Goal: Task Accomplishment & Management: Use online tool/utility

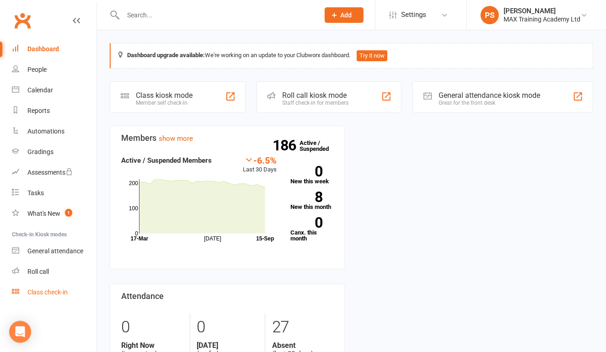
click at [53, 294] on div "Class check-in" at bounding box center [47, 292] width 40 height 7
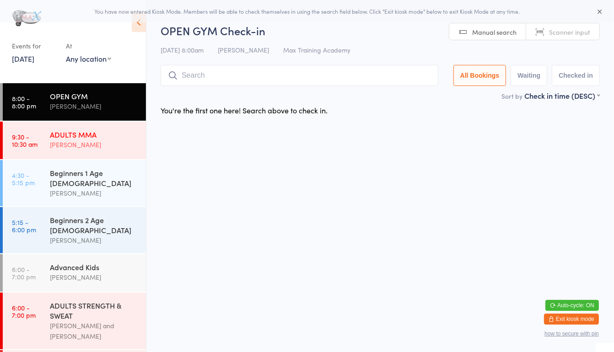
click at [64, 144] on div "Matt Parker" at bounding box center [94, 145] width 88 height 11
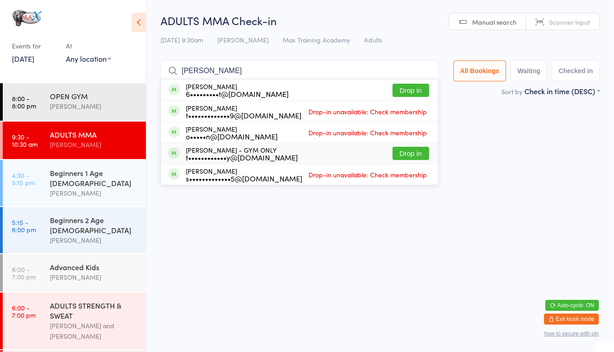
type input "henry"
click at [258, 159] on div "t••••••••••••y@live.co.uk" at bounding box center [242, 157] width 112 height 7
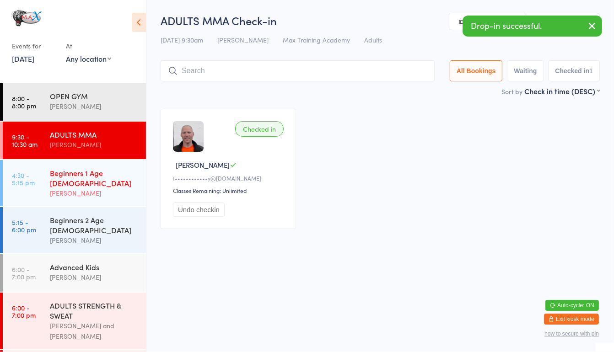
click at [85, 174] on div "Beginners 1 Age 4-7" at bounding box center [94, 178] width 88 height 20
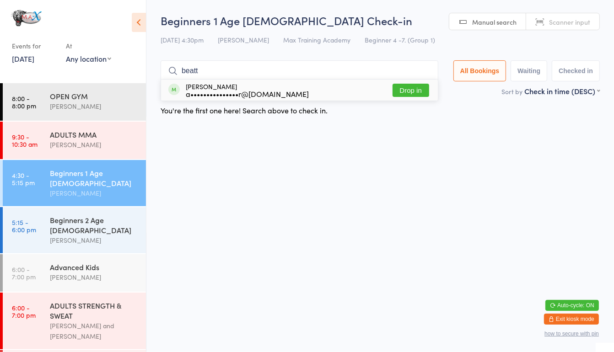
type input "beatt"
click at [268, 93] on div "a•••••••••••••••r@hotmail.co.uk" at bounding box center [247, 93] width 123 height 7
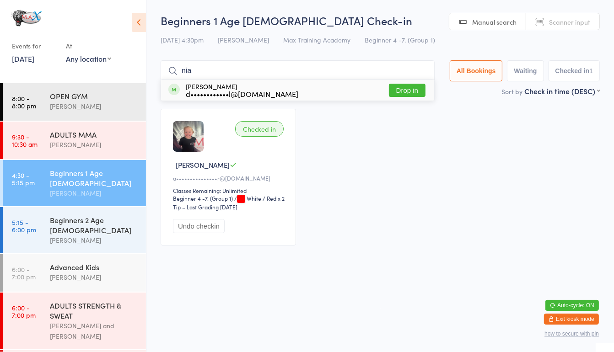
type input "nia"
click at [279, 90] on div "d••••••••••••l@hotmail.co.uk" at bounding box center [242, 93] width 113 height 7
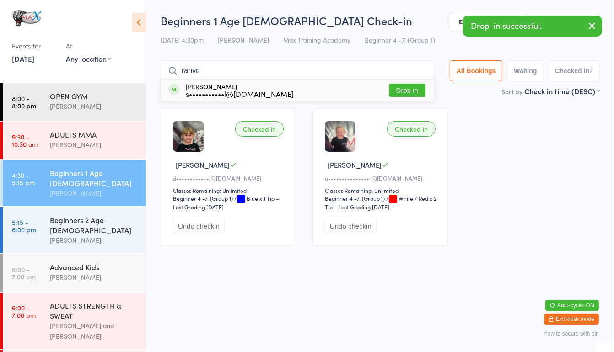
type input "ranve"
click at [270, 91] on div "s•••••••••••l@yahoo.com" at bounding box center [240, 93] width 108 height 7
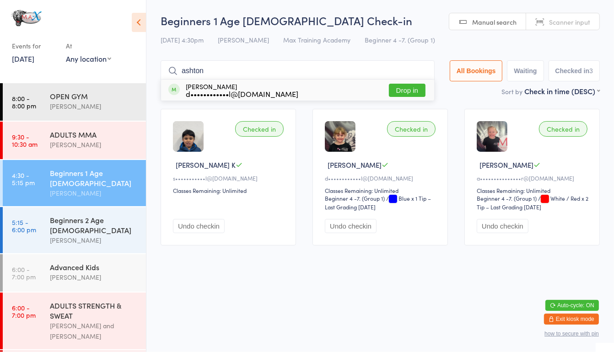
type input "ashton"
click at [268, 91] on div "d••••••••••••l@hotmail.com" at bounding box center [242, 93] width 113 height 7
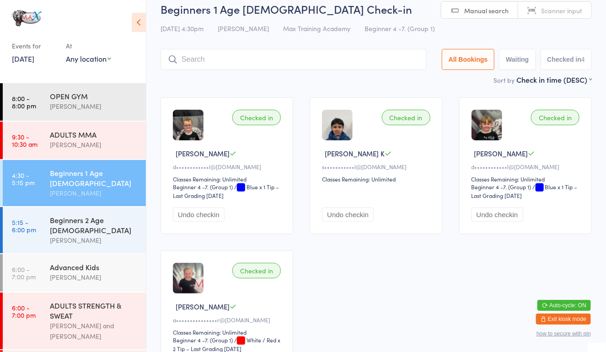
scroll to position [12, 0]
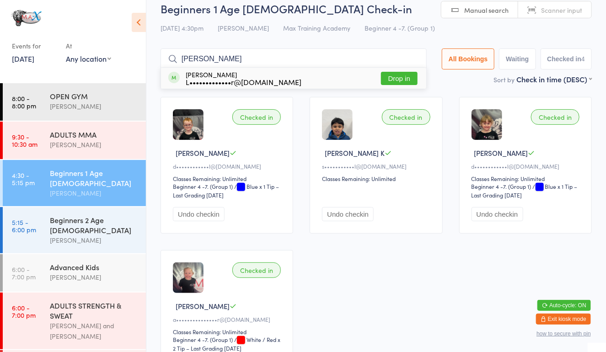
type input "bob"
click at [406, 81] on button "Drop in" at bounding box center [399, 78] width 37 height 13
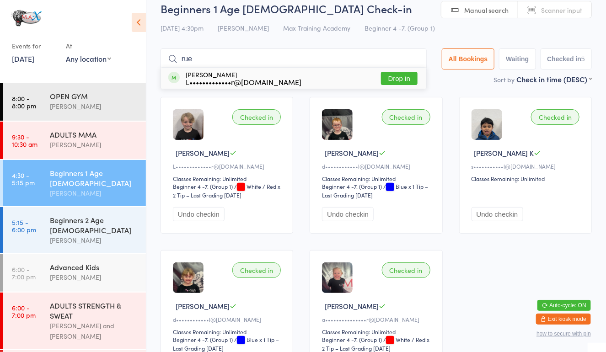
type input "rue"
click at [407, 82] on button "Drop in" at bounding box center [399, 78] width 37 height 13
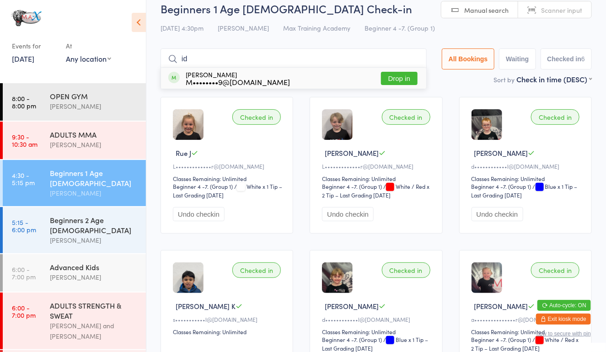
type input "id"
click at [399, 77] on button "Drop in" at bounding box center [399, 78] width 37 height 13
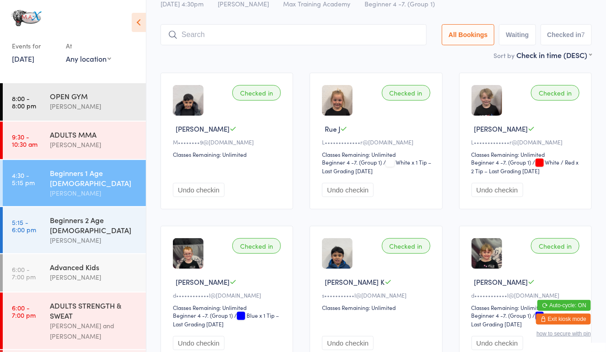
scroll to position [0, 0]
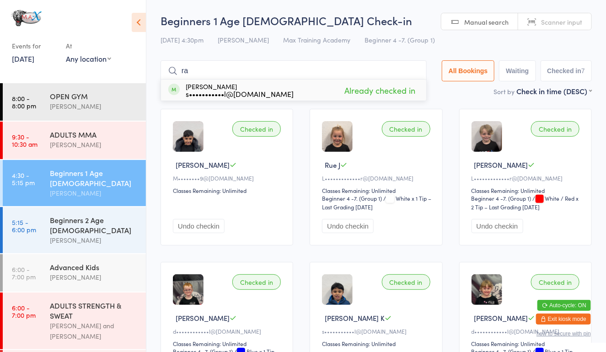
type input "r"
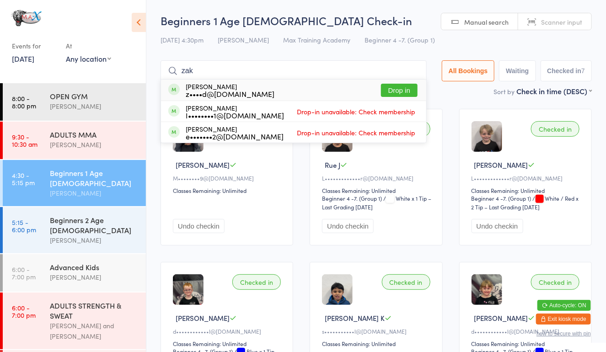
type input "zak"
click at [386, 88] on button "Drop in" at bounding box center [399, 90] width 37 height 13
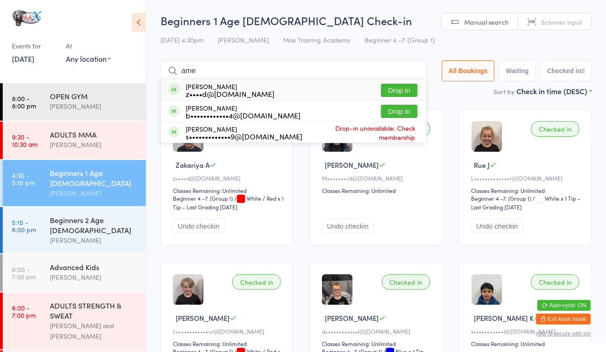
type input "ame"
click at [400, 91] on button "Drop in" at bounding box center [399, 90] width 37 height 13
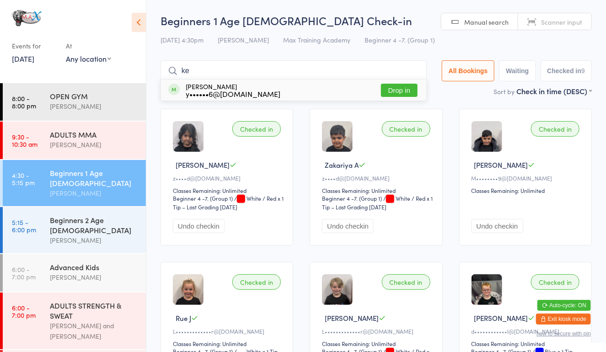
type input "ke"
click at [397, 86] on button "Drop in" at bounding box center [399, 90] width 37 height 13
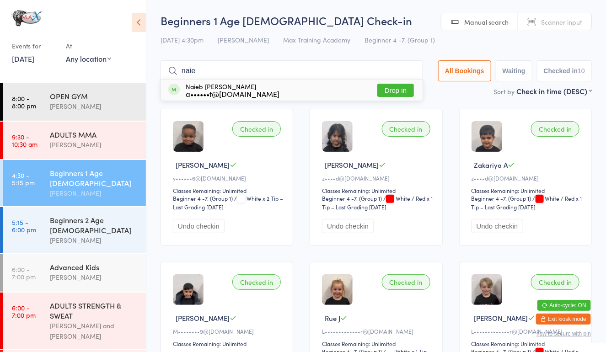
type input "naie"
click at [394, 86] on button "Drop in" at bounding box center [395, 90] width 37 height 13
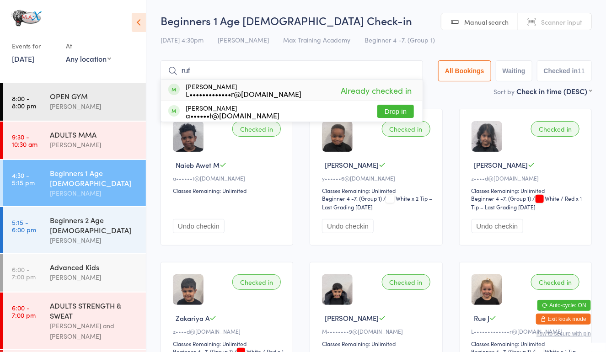
type input "ruf"
click at [382, 116] on button "Drop in" at bounding box center [395, 111] width 37 height 13
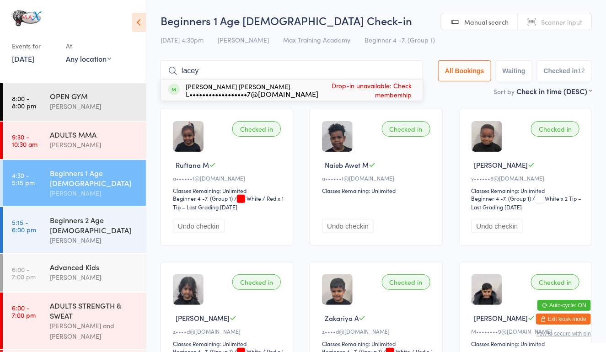
type input "lacey"
drag, startPoint x: 405, startPoint y: 176, endPoint x: 348, endPoint y: 123, distance: 77.7
click at [348, 123] on div "Checked in Naieb Awet M a••••••t@gmail.com Classes Remaining: Unlimited Undo ch…" at bounding box center [376, 177] width 133 height 137
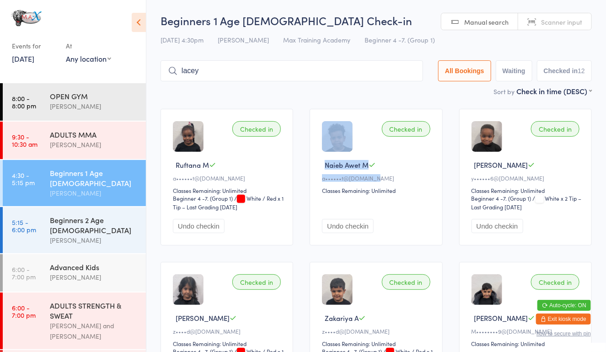
drag, startPoint x: 348, startPoint y: 123, endPoint x: 300, endPoint y: 72, distance: 70.2
click at [300, 72] on input "lacey" at bounding box center [292, 70] width 263 height 21
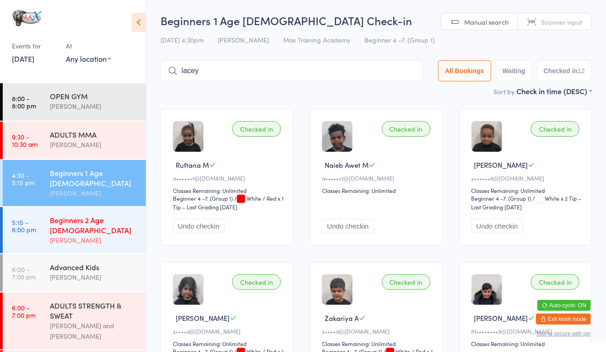
click at [66, 235] on div "Matt Parker" at bounding box center [94, 240] width 88 height 11
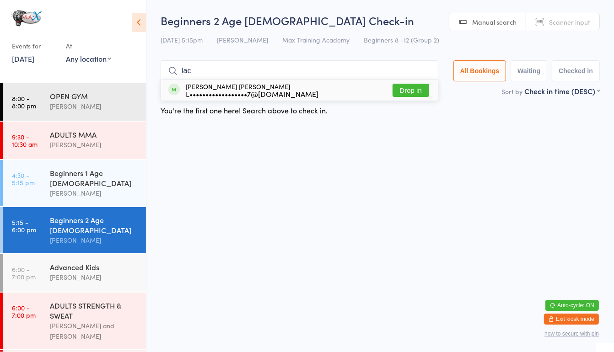
type input "lac"
click at [407, 86] on button "Drop in" at bounding box center [410, 90] width 37 height 13
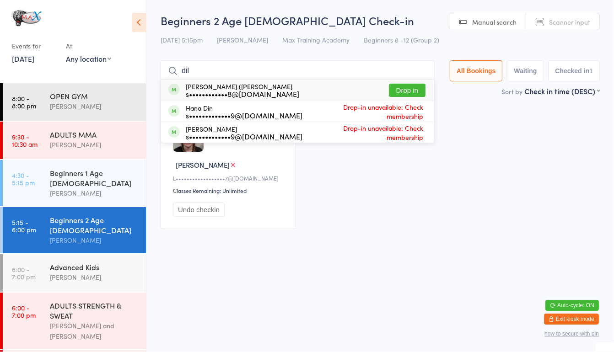
type input "dil"
click at [339, 91] on div "Dilbagh (Dil) Singh s••••••••••••8@gmail.com Drop in" at bounding box center [297, 90] width 273 height 21
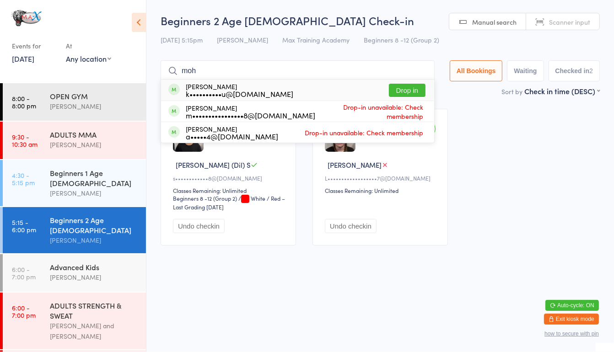
type input "moh"
click at [403, 88] on button "Drop in" at bounding box center [407, 90] width 37 height 13
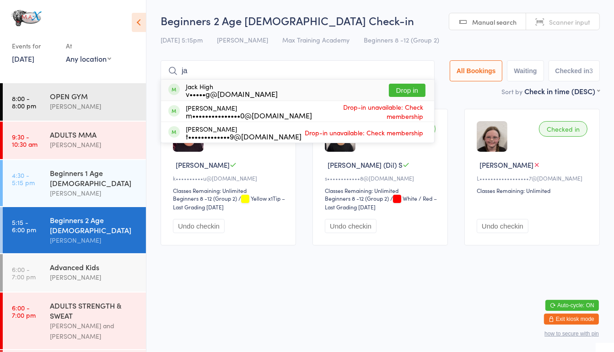
type input "ja"
click at [321, 89] on div "Jack High v•••••g@yahoo.co.uk Drop in" at bounding box center [297, 90] width 273 height 21
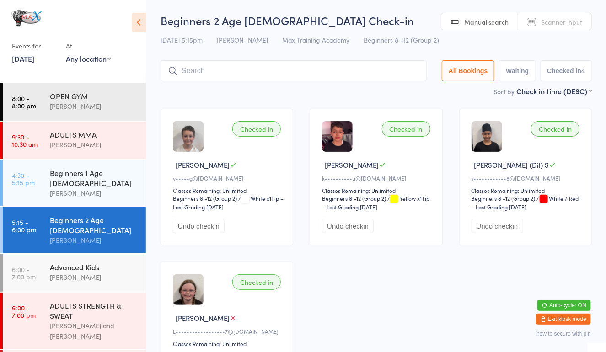
click at [350, 294] on div "Checked in Jack H v•••••g@yahoo.co.uk Classes Remaining: Unlimited Beginners 8 …" at bounding box center [376, 246] width 448 height 290
click at [251, 75] on input "search" at bounding box center [294, 70] width 266 height 21
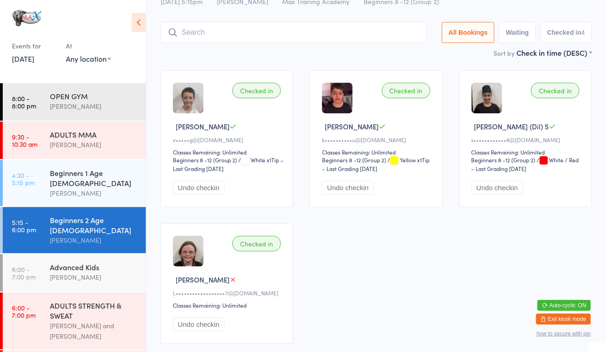
scroll to position [60, 0]
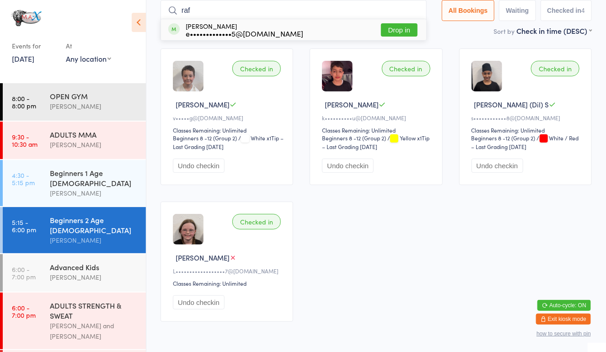
type input "raf"
click at [402, 29] on button "Drop in" at bounding box center [399, 29] width 37 height 13
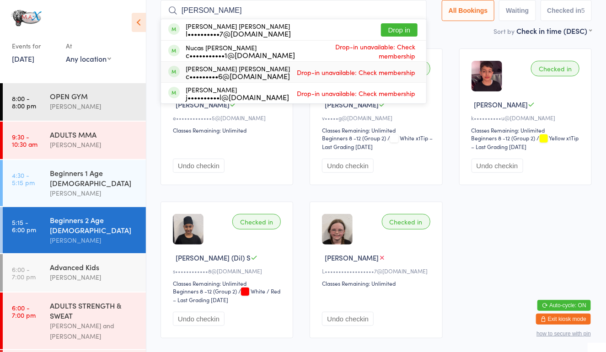
type input "lucas"
click at [345, 74] on span "Drop-in unavailable: Check membership" at bounding box center [356, 72] width 123 height 14
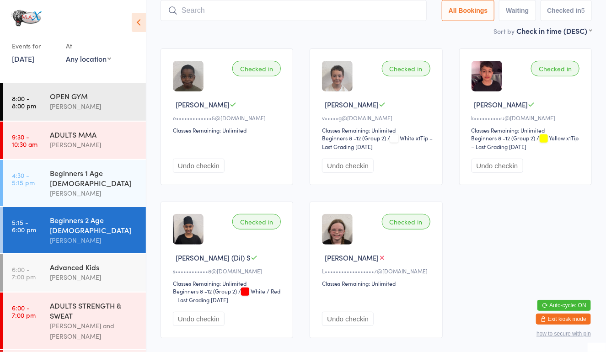
click at [284, 11] on input "search" at bounding box center [294, 10] width 266 height 21
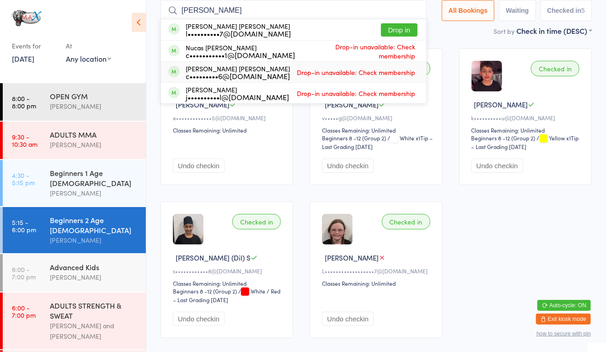
type input "lucas"
click at [381, 71] on span "Drop-in unavailable: Check membership" at bounding box center [356, 72] width 123 height 14
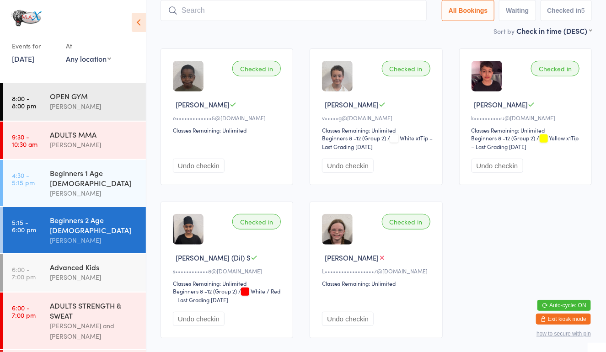
click at [317, 5] on input "search" at bounding box center [294, 10] width 266 height 21
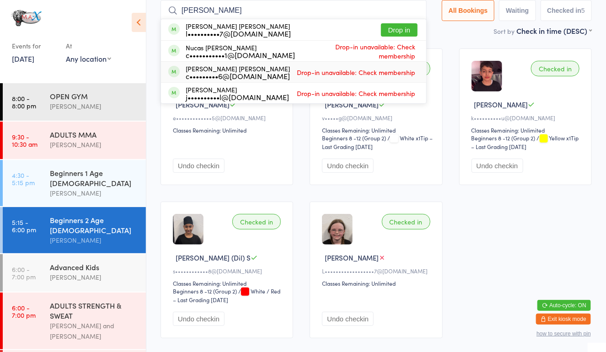
type input "lucas"
click at [236, 73] on div "c•••••••••6@live.co.uk" at bounding box center [238, 75] width 104 height 7
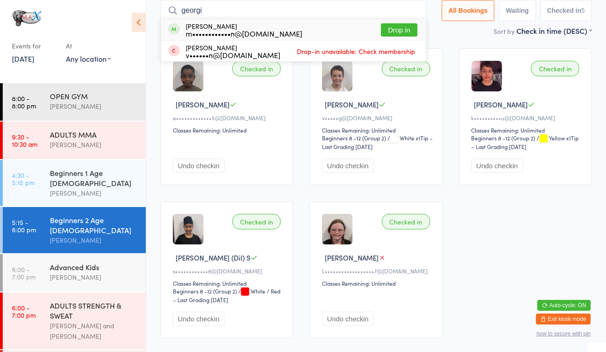
type input "georgi"
click at [382, 28] on button "Drop in" at bounding box center [399, 29] width 37 height 13
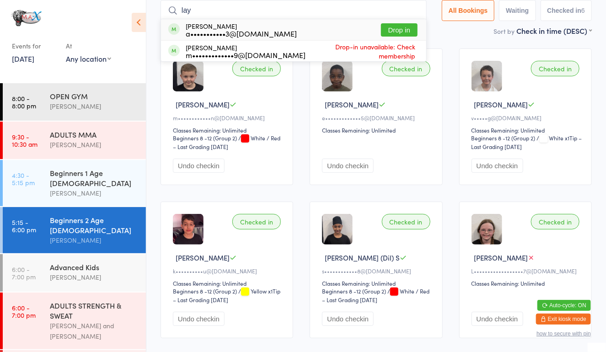
type input "lay"
click at [396, 32] on button "Drop in" at bounding box center [399, 29] width 37 height 13
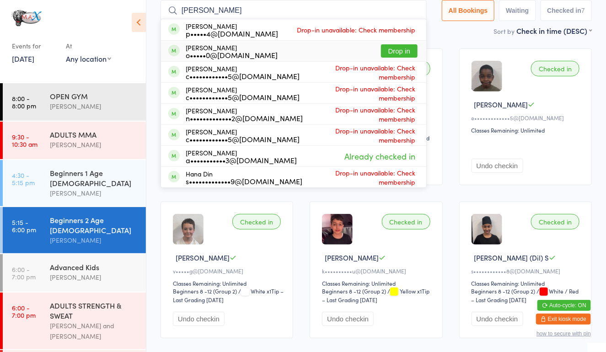
type input "harry"
click at [278, 51] on div "Harry Waterhouse o•••••0@googlemail.com Drop in" at bounding box center [293, 51] width 265 height 21
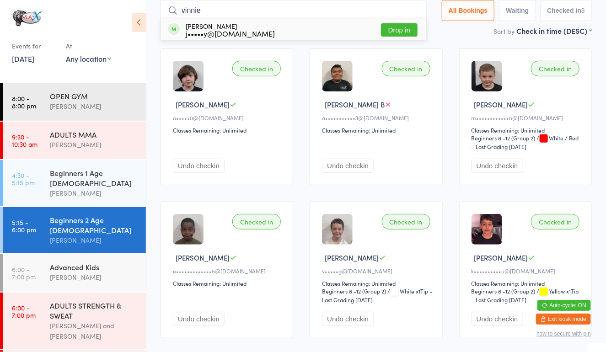
type input "vinnie"
click at [405, 27] on button "Drop in" at bounding box center [399, 29] width 37 height 13
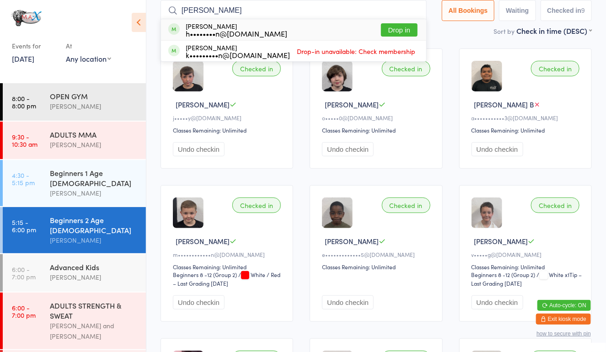
type input "ollie"
click at [397, 26] on button "Drop in" at bounding box center [399, 29] width 37 height 13
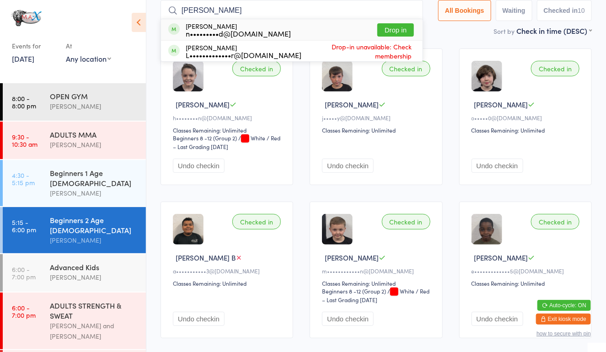
type input "joo"
click at [392, 22] on div "Jood Fayyad n•••••••••d@yahoo.co.uk Drop in" at bounding box center [292, 29] width 262 height 21
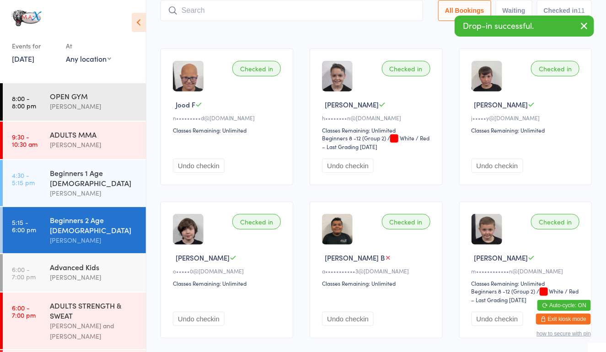
click at [326, 16] on input "search" at bounding box center [292, 10] width 263 height 21
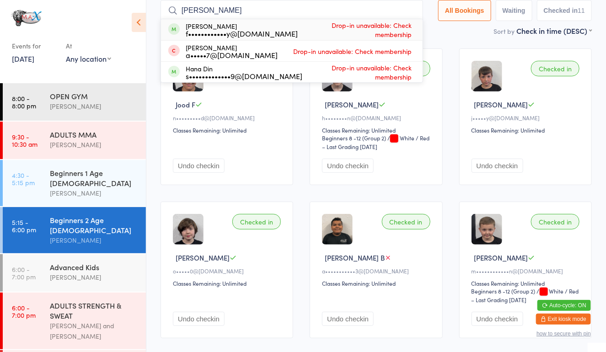
type input "hamza"
click at [298, 33] on span "Drop-in unavailable: Check membership" at bounding box center [356, 29] width 116 height 23
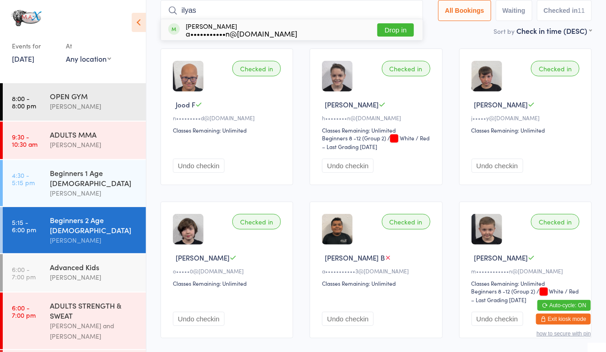
type input "ilyas"
click at [393, 32] on button "Drop in" at bounding box center [395, 29] width 37 height 13
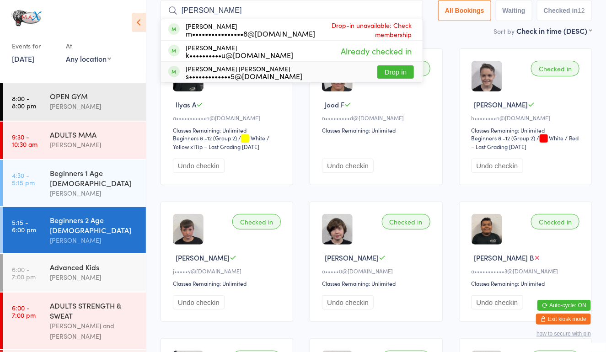
type input "mohammed"
click at [389, 74] on button "Drop in" at bounding box center [395, 71] width 37 height 13
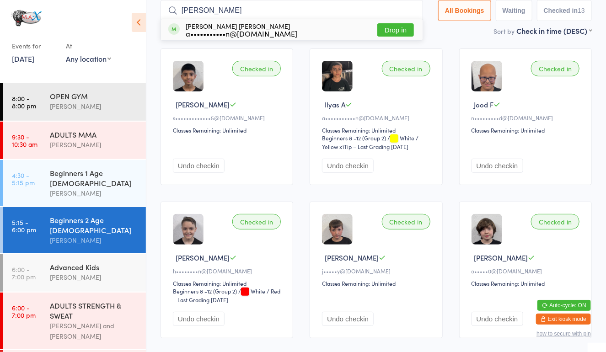
type input "halima"
click at [391, 26] on button "Drop in" at bounding box center [395, 29] width 37 height 13
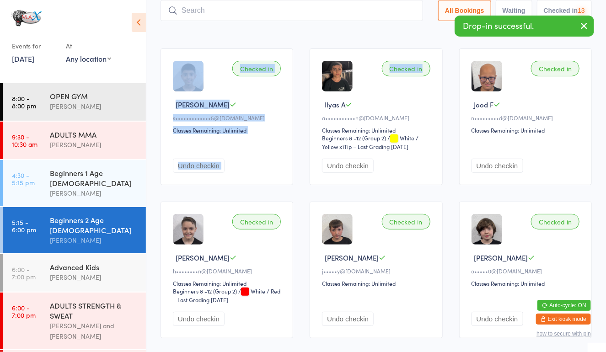
drag, startPoint x: 391, startPoint y: 26, endPoint x: 395, endPoint y: 38, distance: 12.4
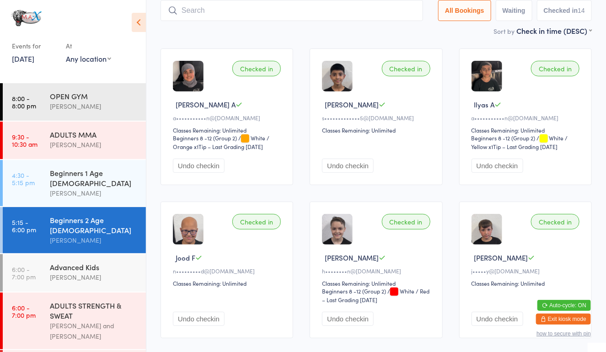
click at [263, 10] on input "search" at bounding box center [292, 10] width 263 height 21
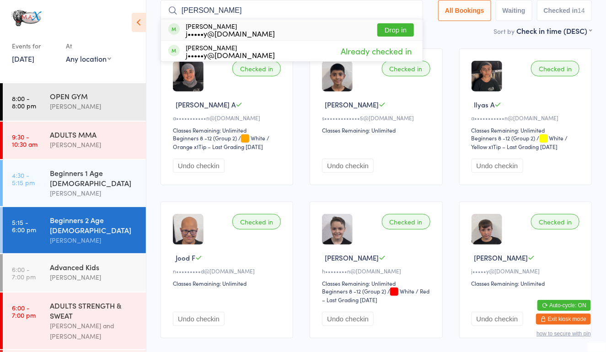
type input "slater"
click at [394, 23] on button "Drop in" at bounding box center [395, 29] width 37 height 13
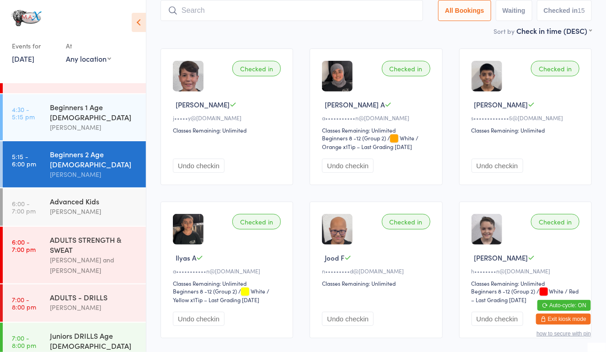
scroll to position [64, 0]
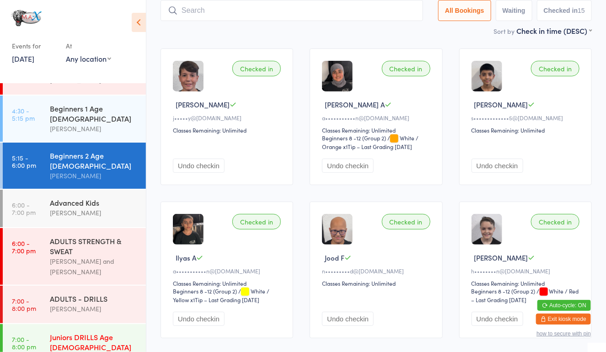
click at [98, 332] on div "Juniors DRILLS Age 13-16" at bounding box center [94, 342] width 88 height 20
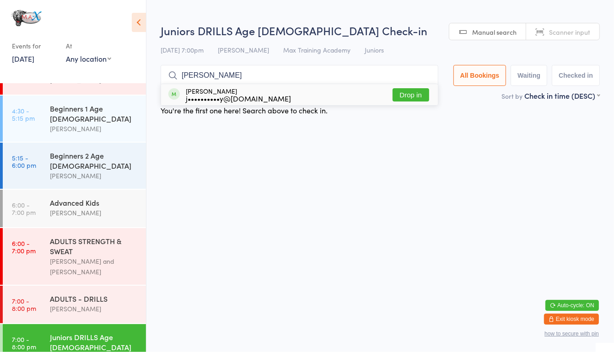
click at [408, 83] on input "toby" at bounding box center [300, 75] width 278 height 21
type input "toby"
click at [408, 84] on ul "Toby Burley j••••••••••y@outlook.com Drop in" at bounding box center [300, 95] width 278 height 22
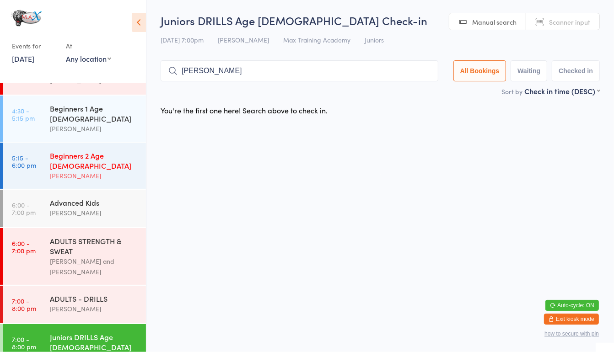
click at [94, 171] on div "Matt Parker" at bounding box center [94, 176] width 88 height 11
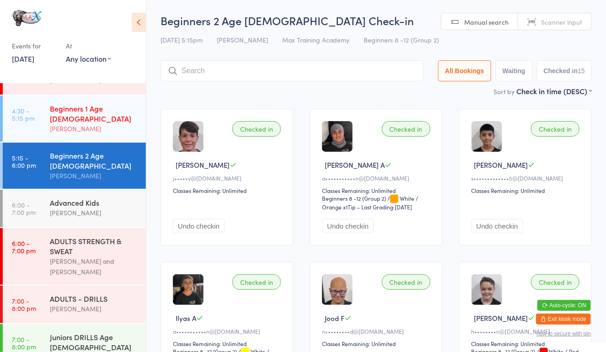
click at [81, 123] on div "Matt Parker" at bounding box center [94, 128] width 88 height 11
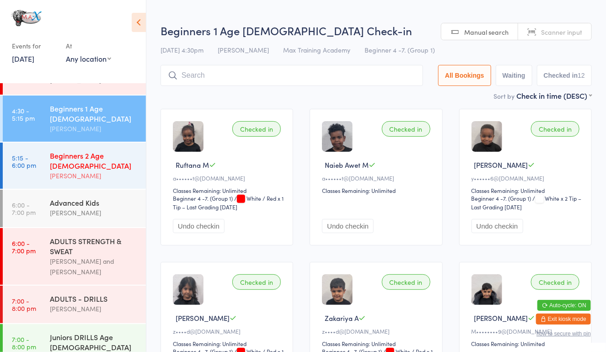
click at [77, 150] on div "Beginners 2 Age 8-12" at bounding box center [94, 160] width 88 height 20
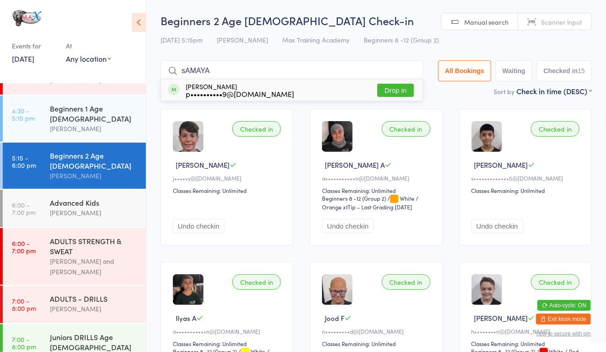
type input "sAMAYA"
click at [403, 88] on button "Drop in" at bounding box center [395, 90] width 37 height 13
